Goal: Information Seeking & Learning: Learn about a topic

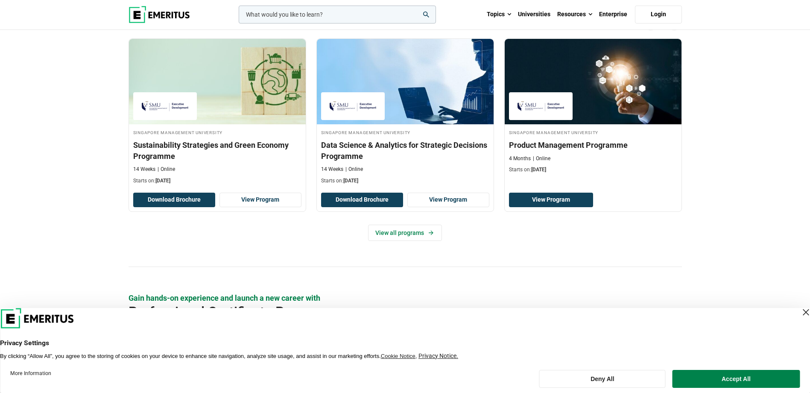
scroll to position [555, 0]
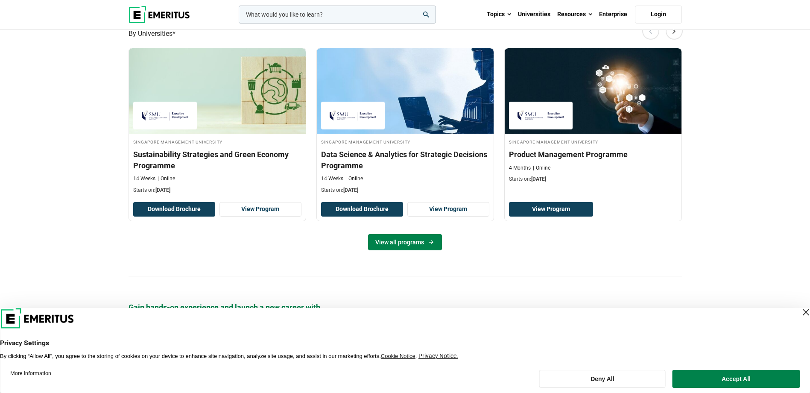
click at [416, 242] on link "View all programs" at bounding box center [405, 242] width 74 height 16
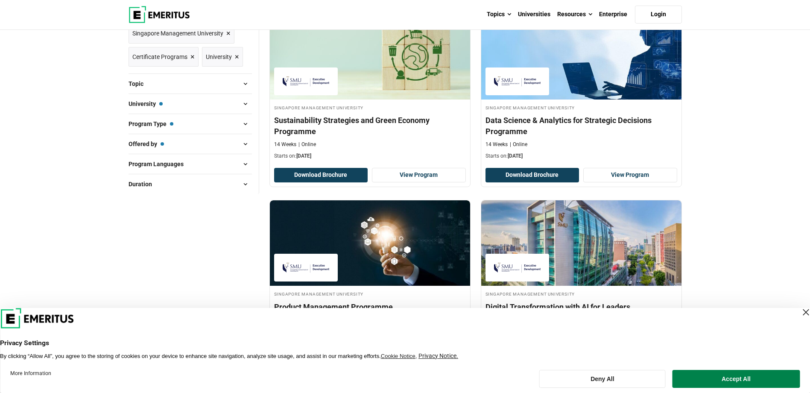
scroll to position [43, 0]
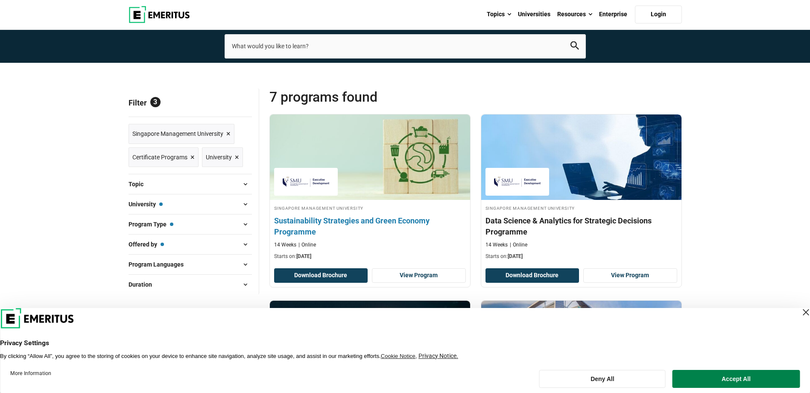
click at [307, 217] on h4 "Sustainability Strategies and Green Economy Programme" at bounding box center [370, 225] width 192 height 21
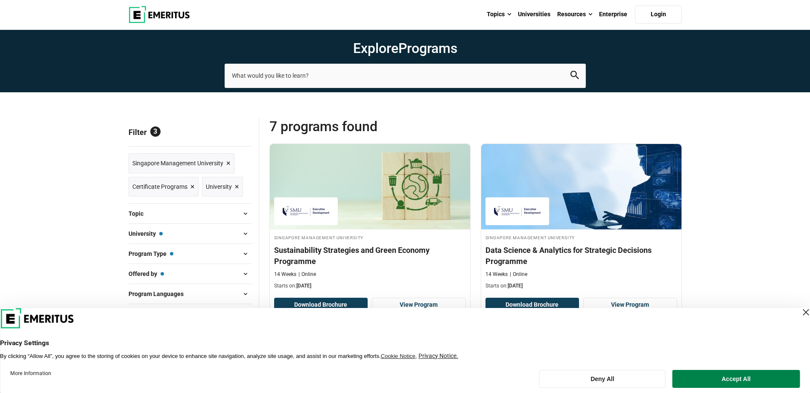
scroll to position [0, 0]
